Goal: Transaction & Acquisition: Purchase product/service

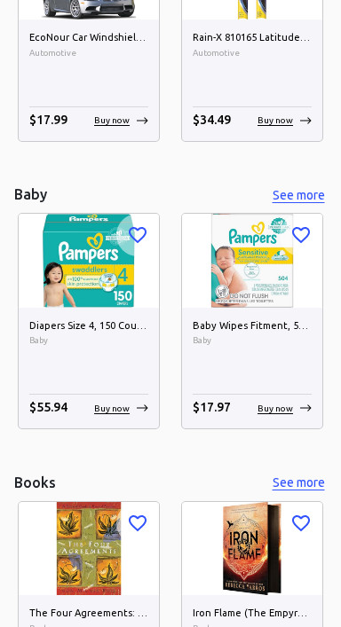
scroll to position [1470, 0]
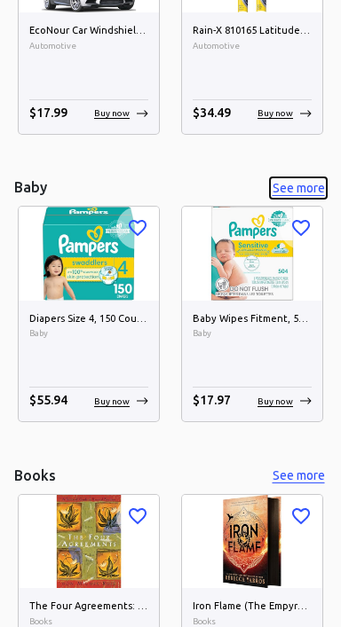
click at [294, 181] on button "See more" at bounding box center [298, 188] width 57 height 22
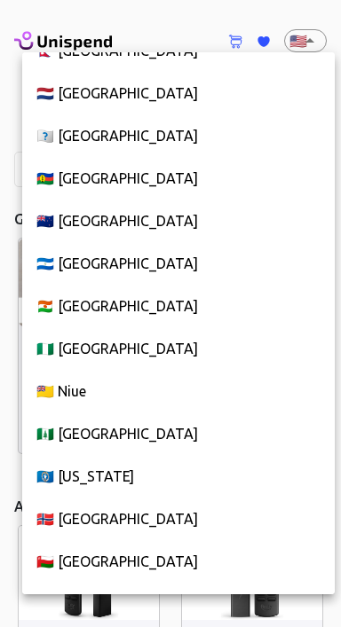
scroll to position [6546, 0]
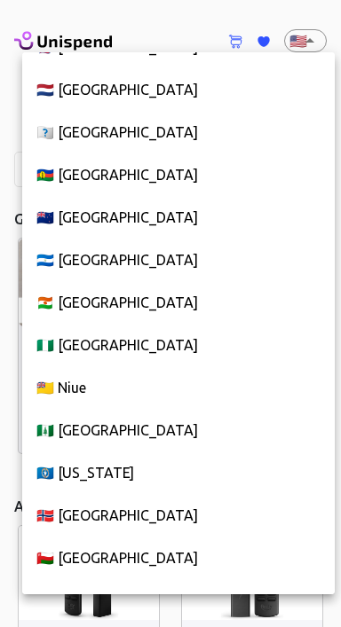
click at [134, 85] on li "🇳🇱 [GEOGRAPHIC_DATA]" at bounding box center [178, 89] width 312 height 43
type input "NL"
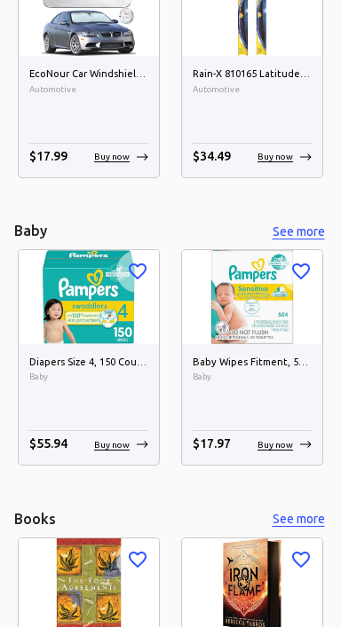
scroll to position [1431, 0]
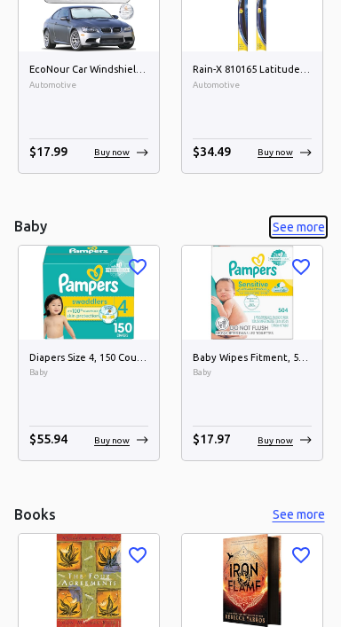
click at [303, 227] on button "See more" at bounding box center [298, 227] width 57 height 22
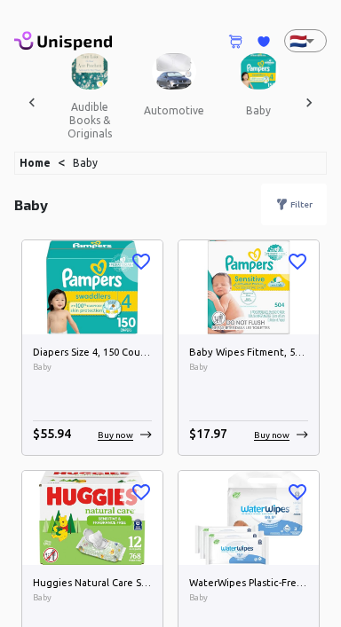
click at [98, 310] on img at bounding box center [92, 286] width 140 height 93
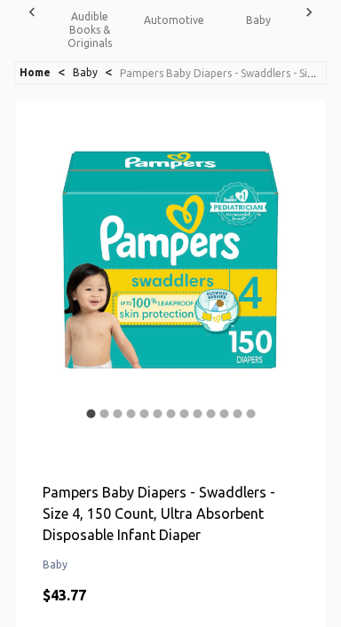
scroll to position [91, 0]
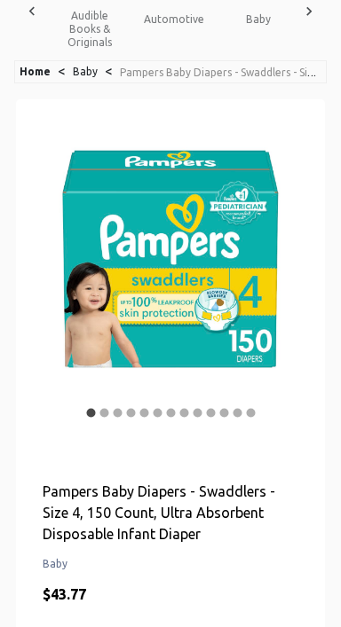
click at [278, 272] on icon "Next" at bounding box center [271, 273] width 21 height 21
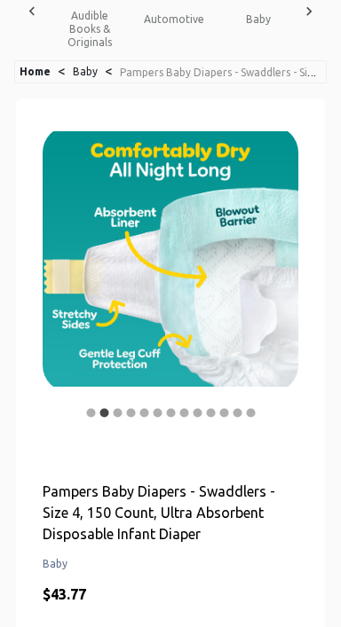
click at [269, 277] on icon "Next" at bounding box center [272, 274] width 6 height 11
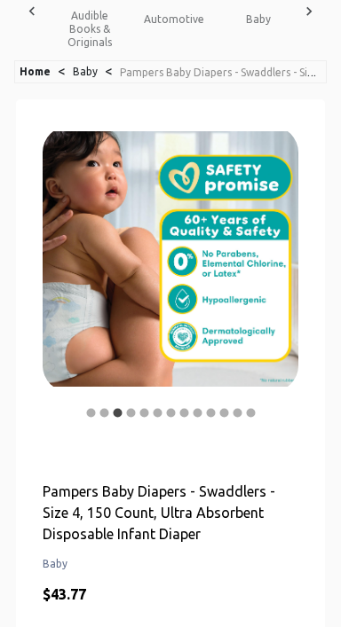
click at [263, 286] on button "Next" at bounding box center [271, 273] width 35 height 35
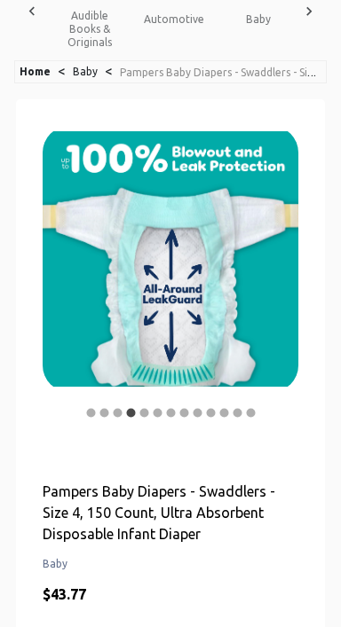
click at [283, 272] on button "Next" at bounding box center [271, 273] width 35 height 35
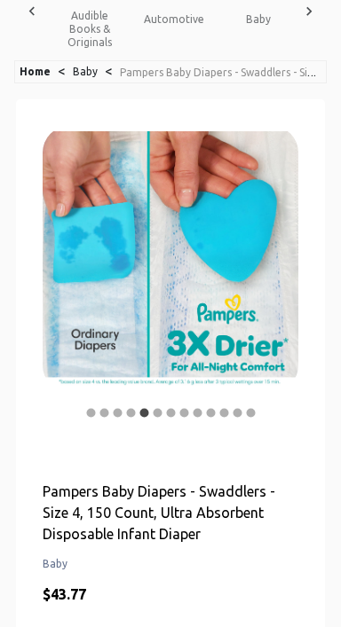
click at [284, 277] on button "Next" at bounding box center [271, 273] width 35 height 35
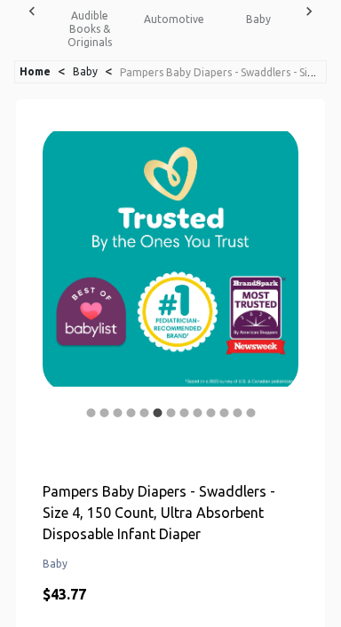
click at [270, 278] on icon "Next" at bounding box center [271, 273] width 21 height 21
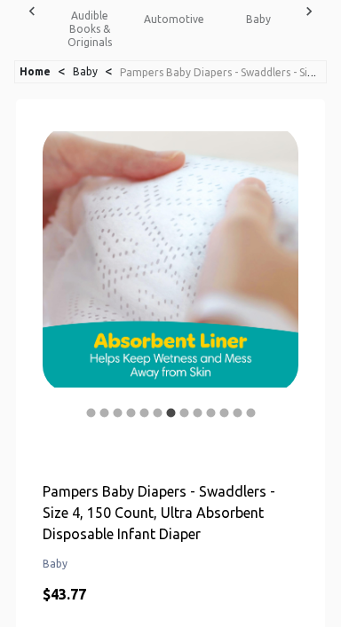
click at [286, 270] on button "Next" at bounding box center [271, 273] width 35 height 35
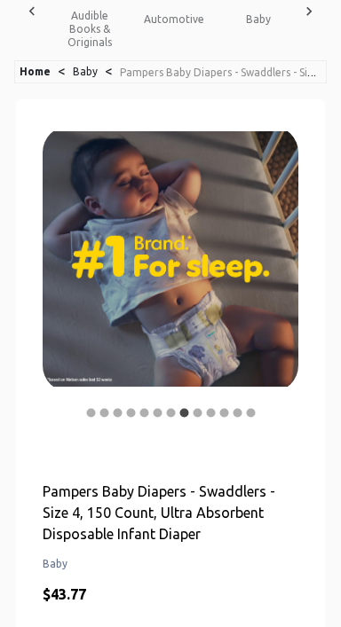
click at [279, 270] on icon "Next" at bounding box center [271, 273] width 21 height 21
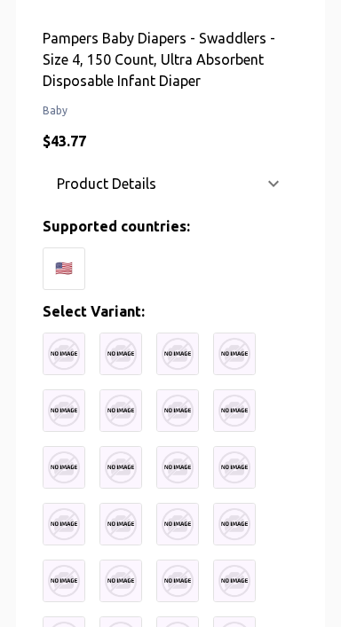
scroll to position [545, 0]
